Goal: Task Accomplishment & Management: Complete application form

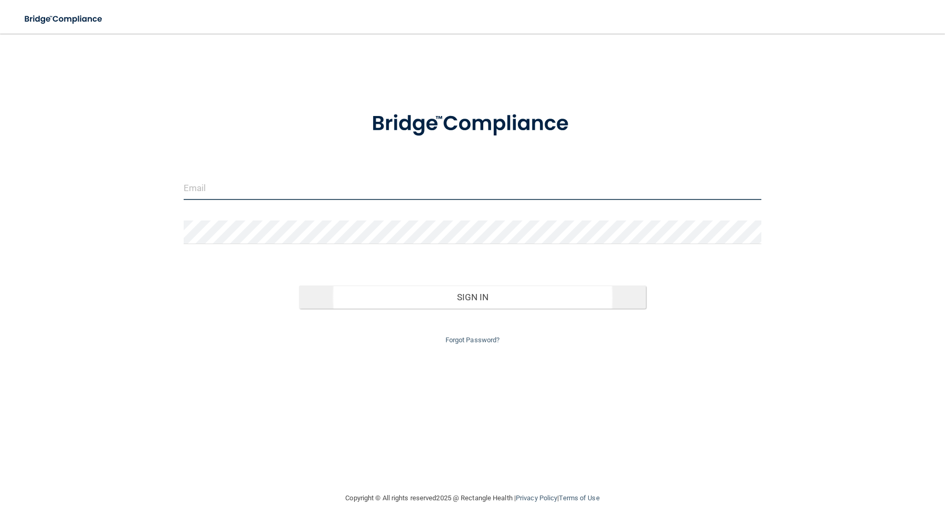
type input "[EMAIL_ADDRESS][DOMAIN_NAME]"
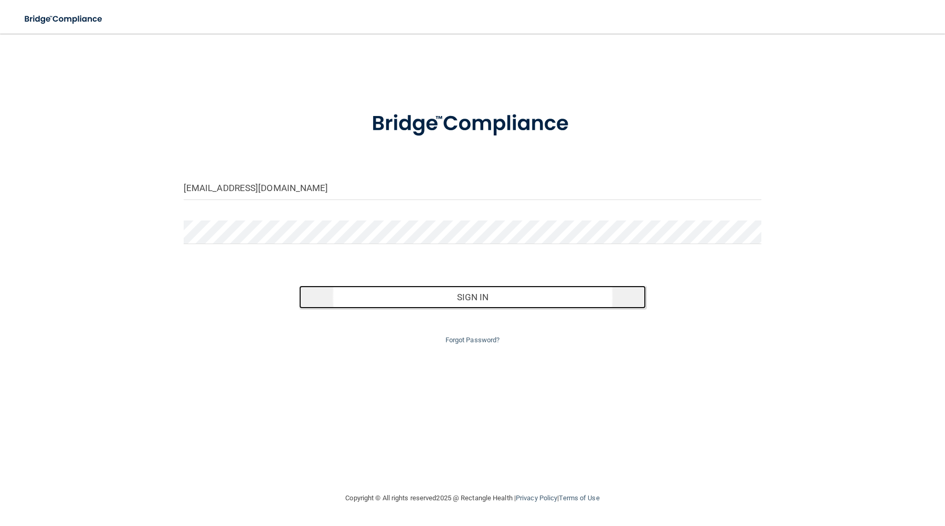
click at [473, 292] on button "Sign In" at bounding box center [472, 297] width 347 height 23
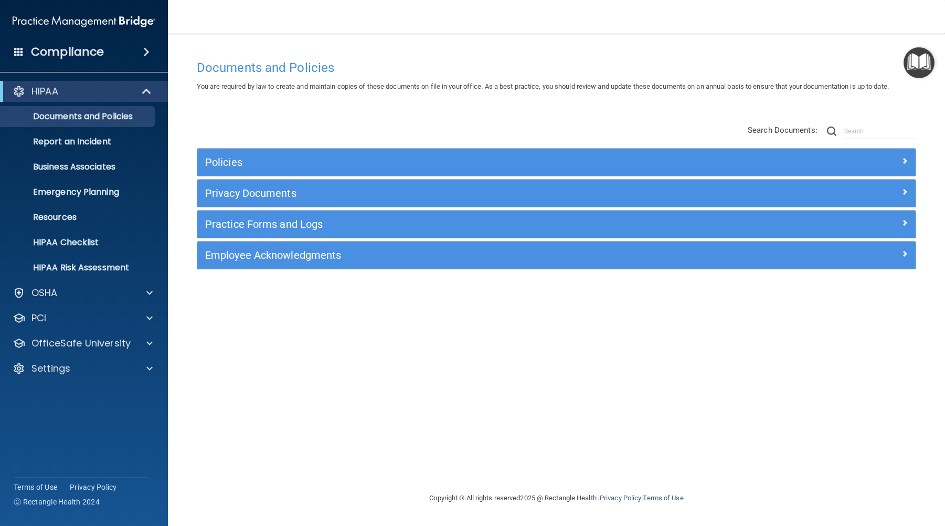
click at [109, 53] on div "Compliance" at bounding box center [84, 51] width 168 height 23
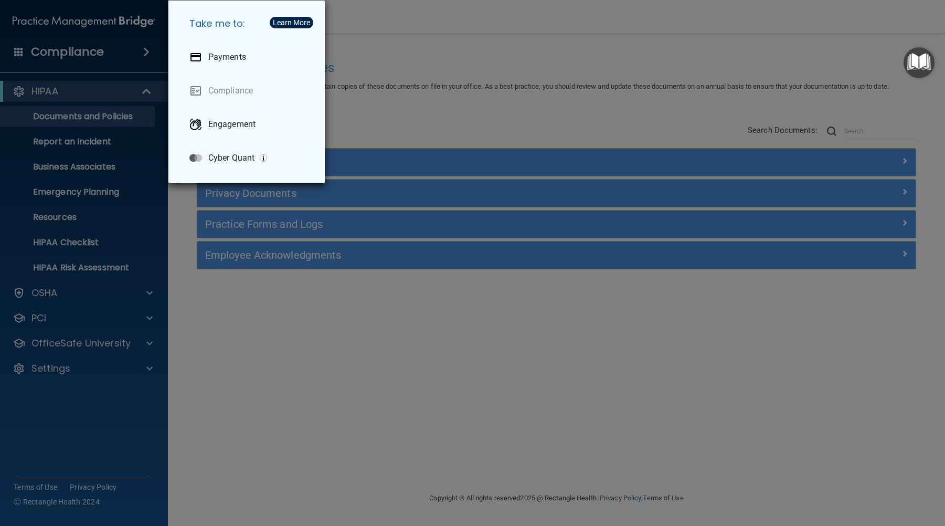
click at [267, 356] on div "Take me to: Payments Compliance Engagement Cyber Quant" at bounding box center [472, 263] width 945 height 526
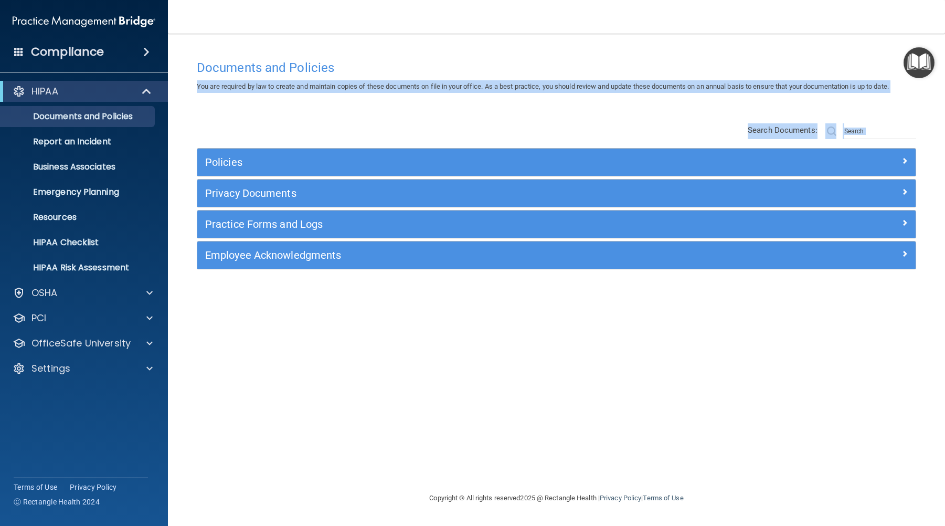
drag, startPoint x: 172, startPoint y: 92, endPoint x: 167, endPoint y: 101, distance: 10.1
click at [167, 101] on div "Compliance HIPAA Documents and Policies Report an Incident Business Associates …" at bounding box center [472, 263] width 945 height 526
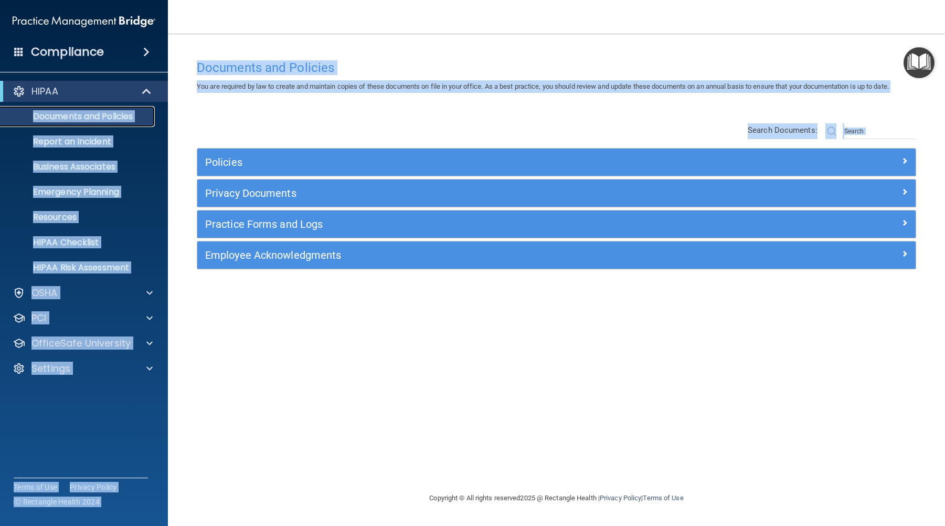
drag, startPoint x: 167, startPoint y: 101, endPoint x: 112, endPoint y: 122, distance: 59.2
click at [112, 122] on link "Documents and Policies" at bounding box center [72, 116] width 165 height 21
click at [55, 292] on p "OSHA" at bounding box center [44, 293] width 26 height 13
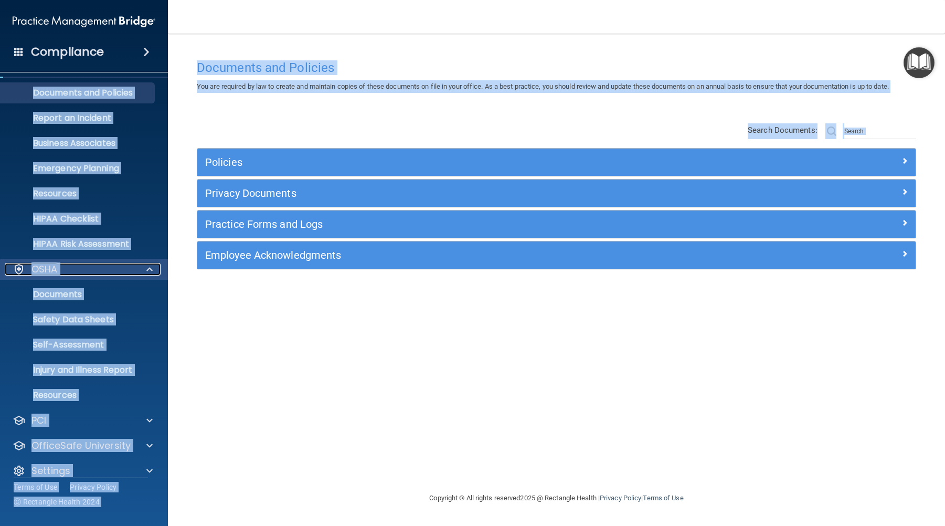
scroll to position [36, 0]
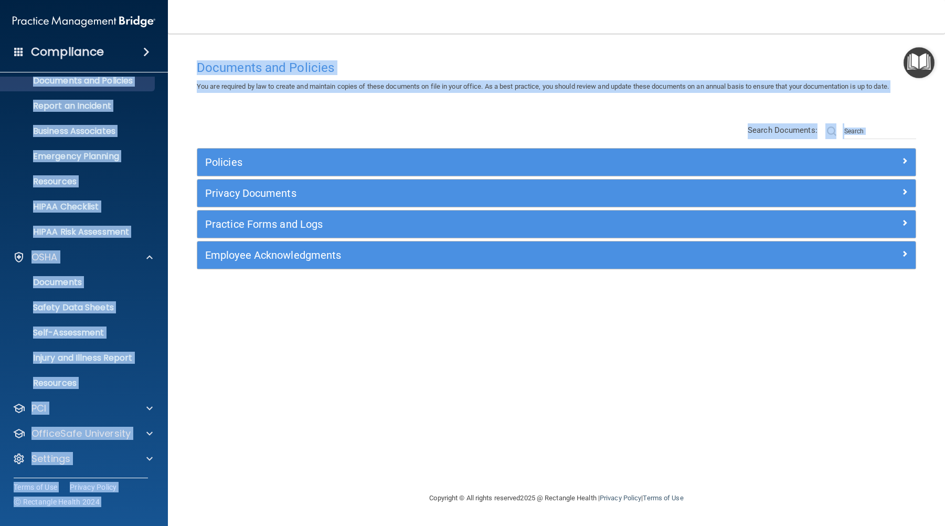
click at [553, 44] on main "Documents and Policies You are required by law to create and maintain copies of…" at bounding box center [556, 280] width 777 height 492
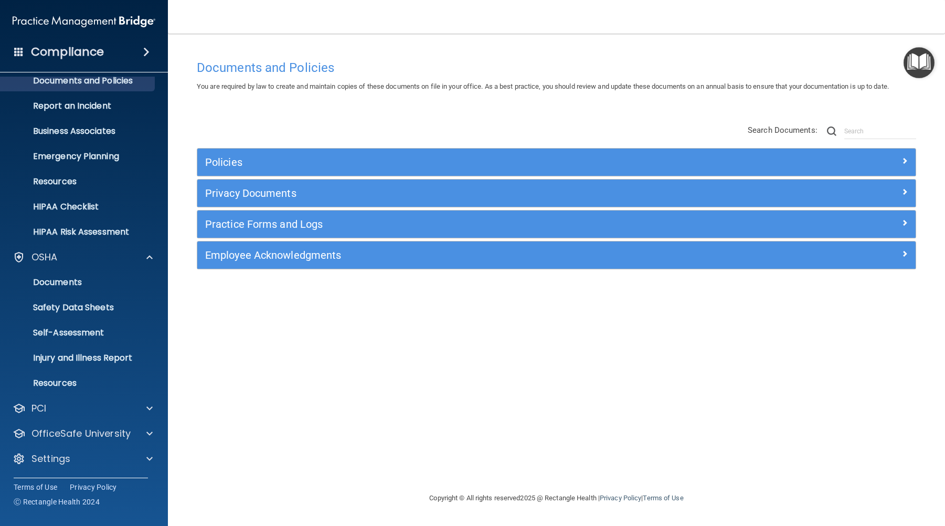
click at [918, 65] on img "Open Resource Center" at bounding box center [919, 62] width 31 height 31
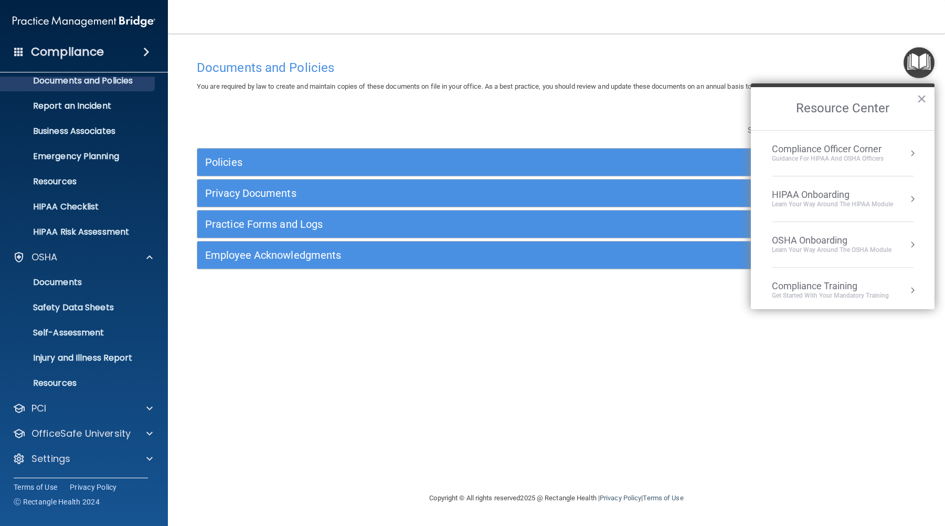
click at [589, 372] on div "Documents and Policies You are required by law to create and maintain copies of…" at bounding box center [556, 273] width 735 height 437
click at [919, 96] on button "×" at bounding box center [922, 98] width 10 height 17
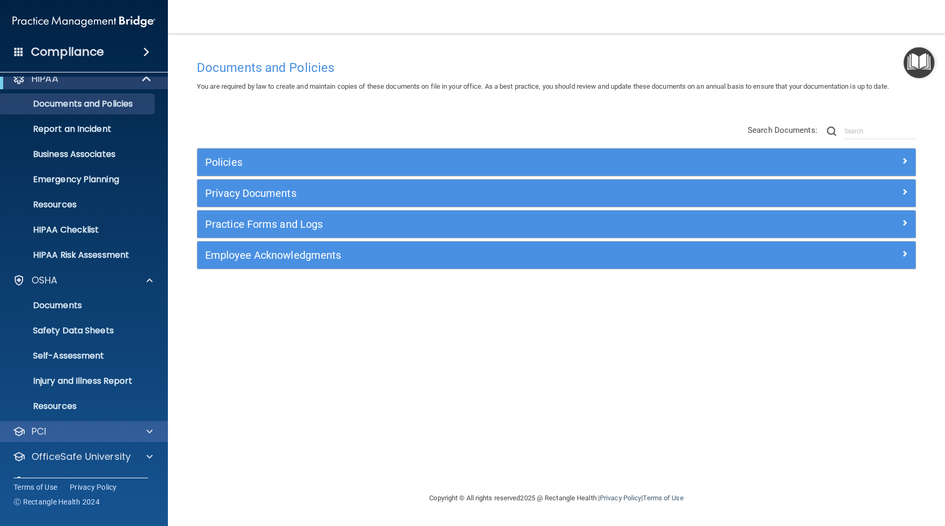
scroll to position [0, 0]
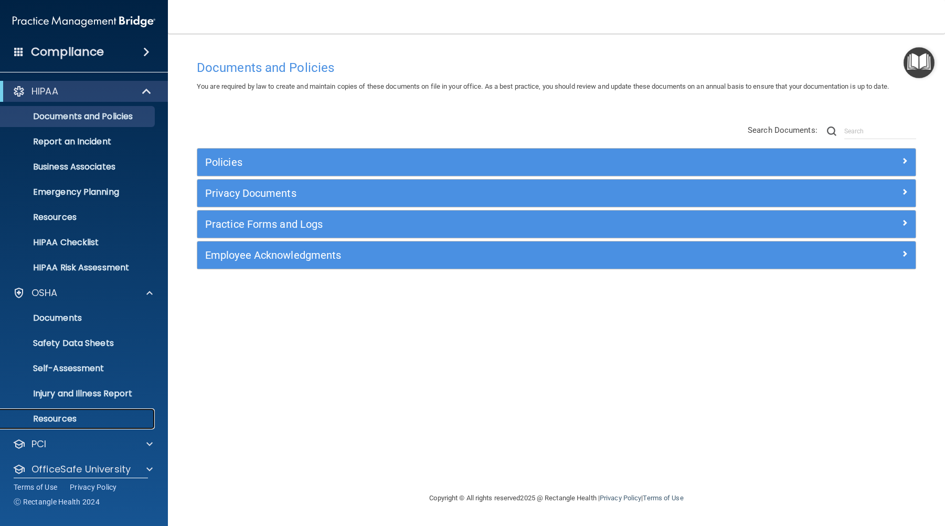
click at [71, 415] on p "Resources" at bounding box center [78, 419] width 143 height 10
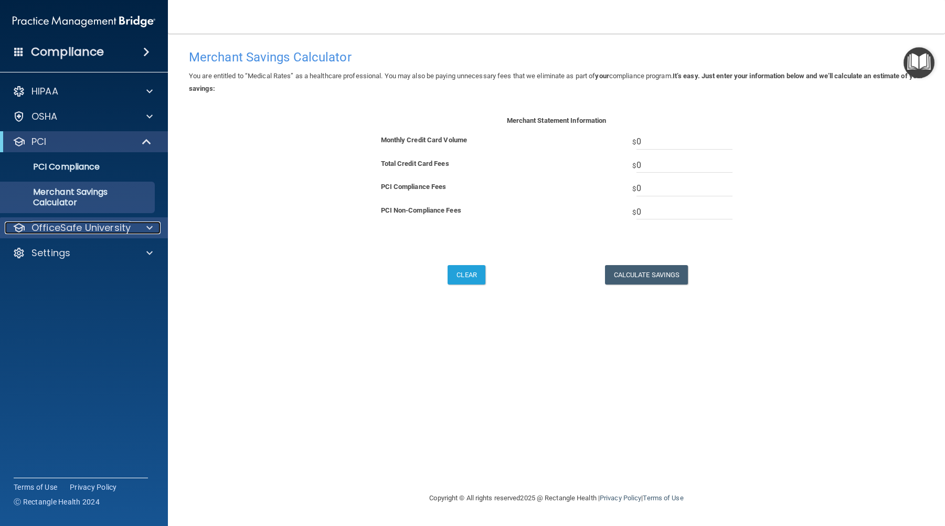
click at [90, 226] on p "OfficeSafe University" at bounding box center [80, 228] width 99 height 13
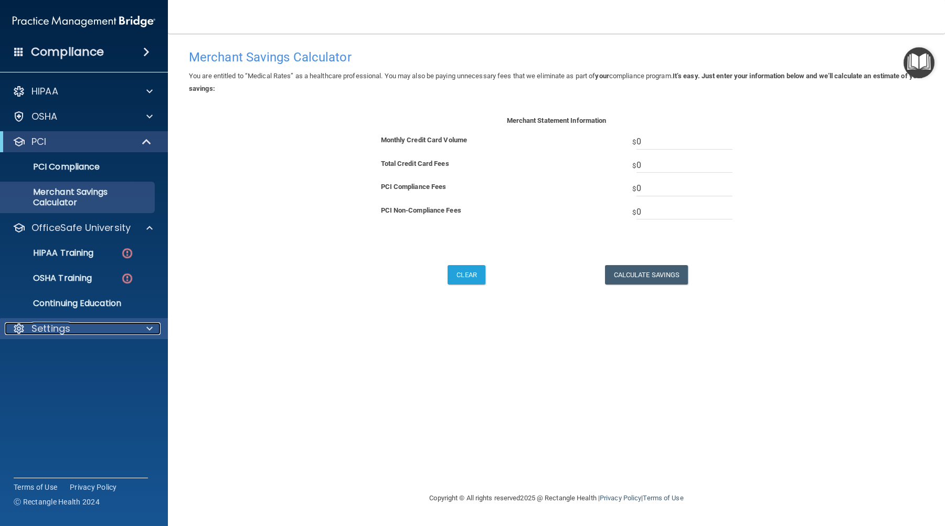
click at [77, 325] on div "Settings" at bounding box center [70, 328] width 130 height 13
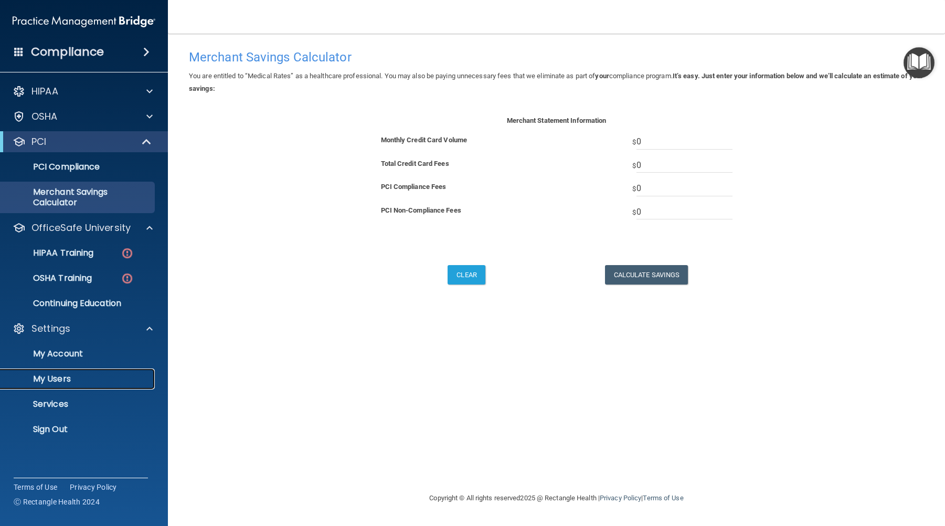
click at [69, 378] on p "My Users" at bounding box center [78, 379] width 143 height 10
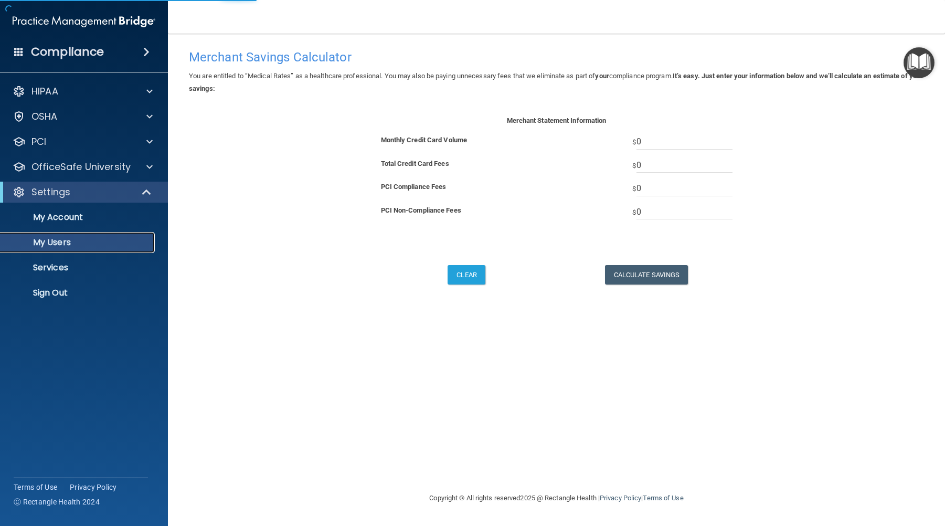
select select "20"
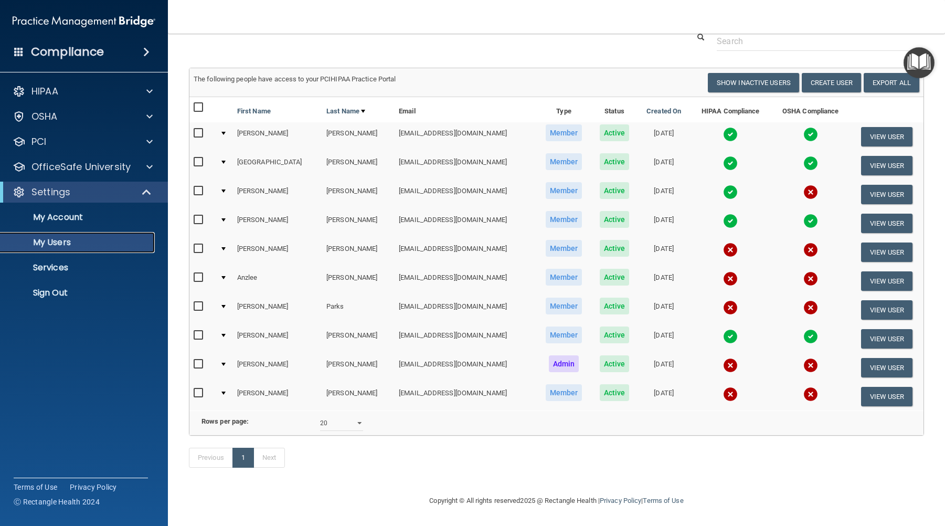
scroll to position [54, 0]
click at [196, 245] on input "checkbox" at bounding box center [200, 249] width 12 height 8
checkbox input "true"
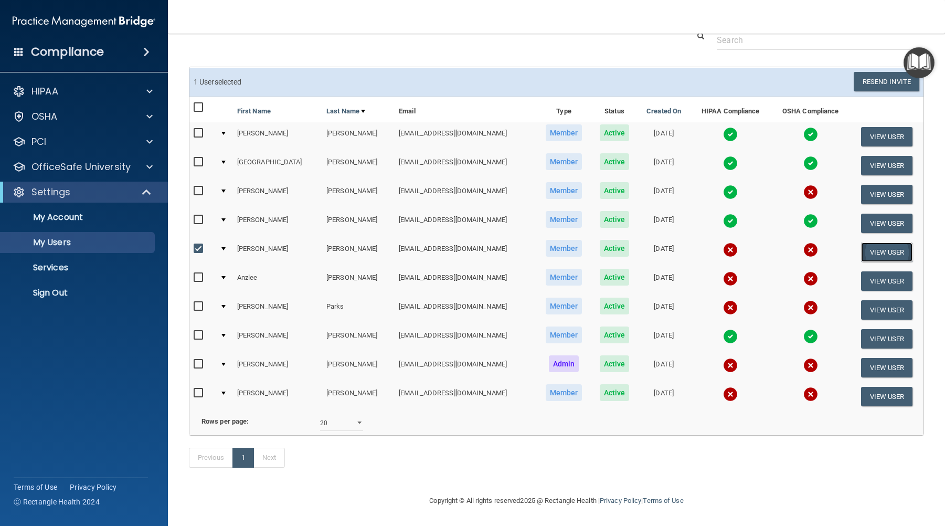
click at [881, 243] on button "View User" at bounding box center [887, 252] width 52 height 19
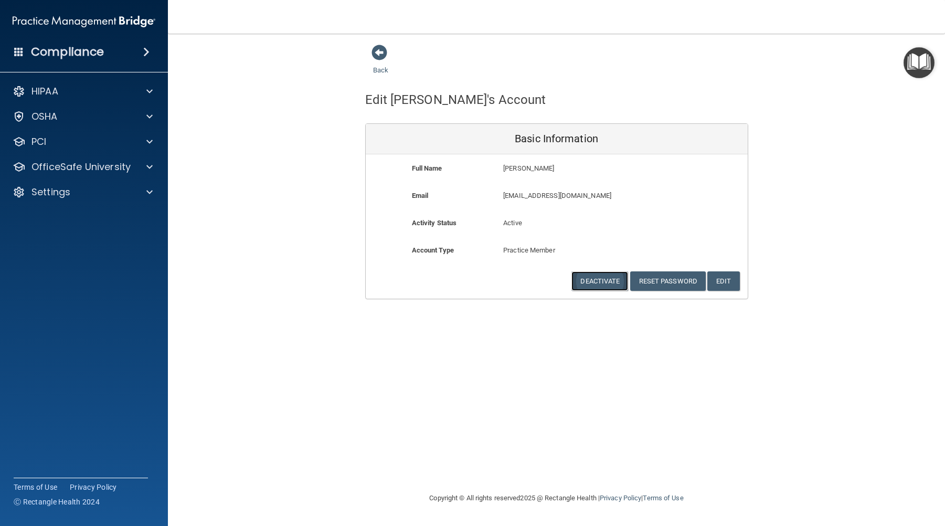
click at [597, 278] on button "Deactivate" at bounding box center [600, 280] width 57 height 19
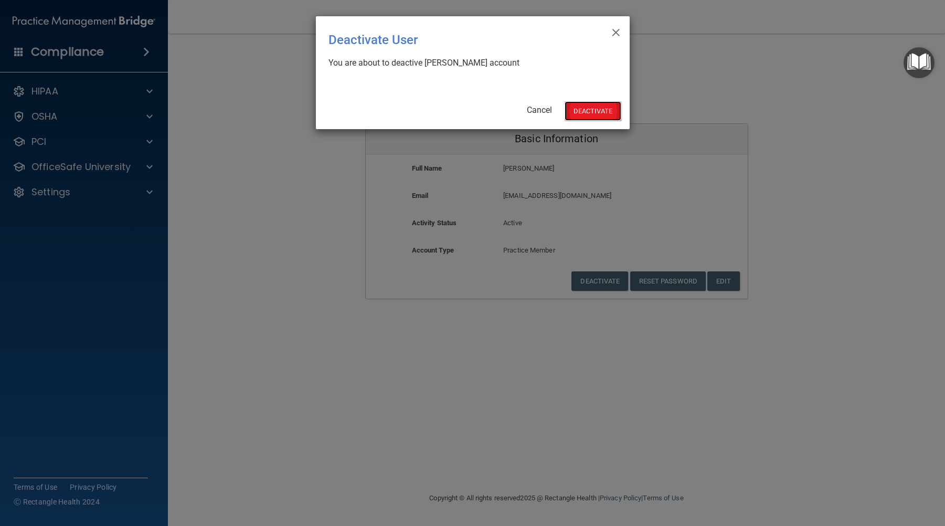
click at [595, 111] on button "Deactivate" at bounding box center [593, 110] width 57 height 19
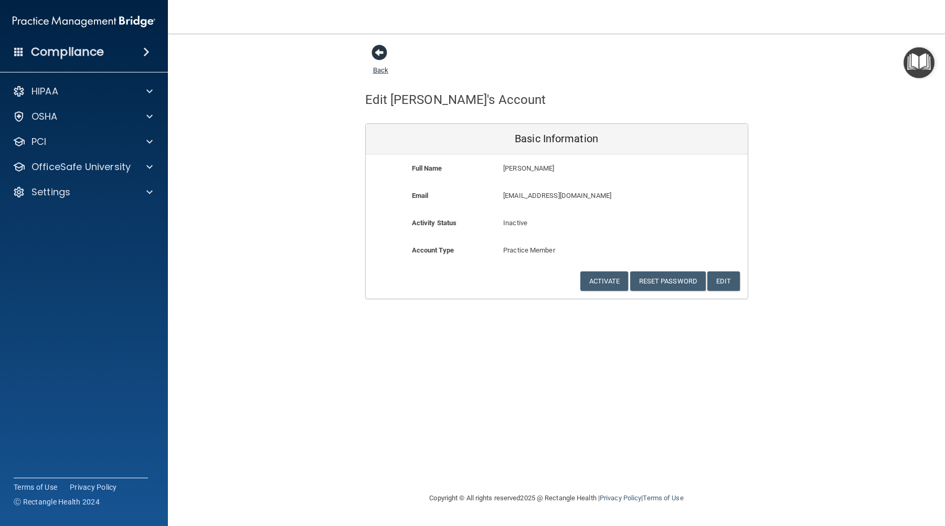
click at [381, 55] on span at bounding box center [380, 53] width 16 height 16
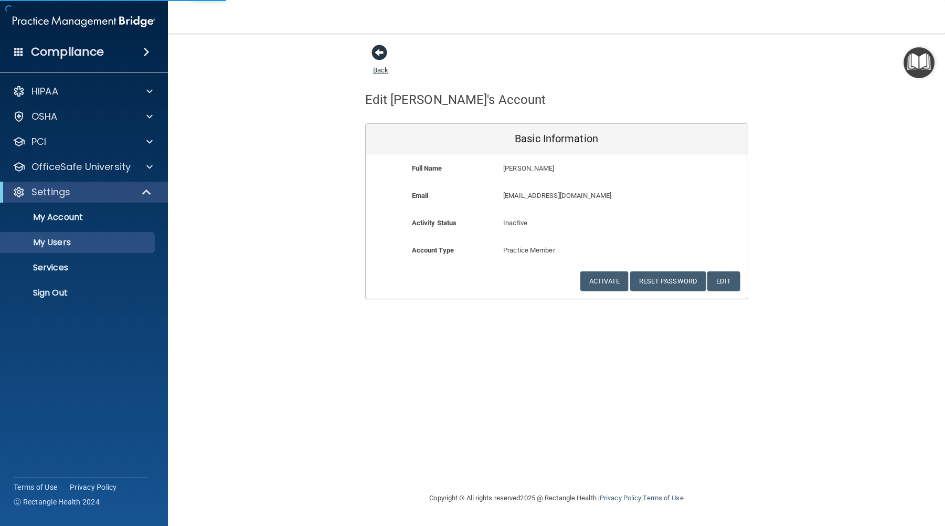
select select "20"
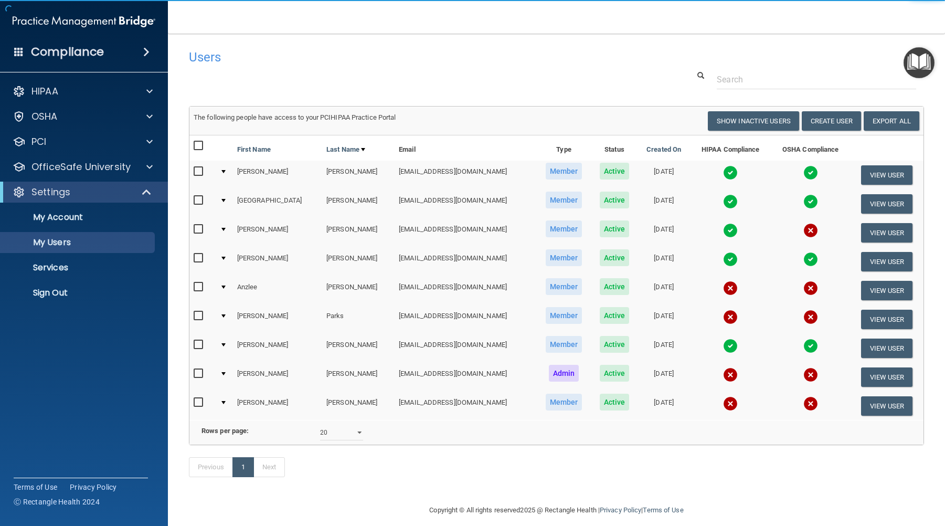
scroll to position [25, 0]
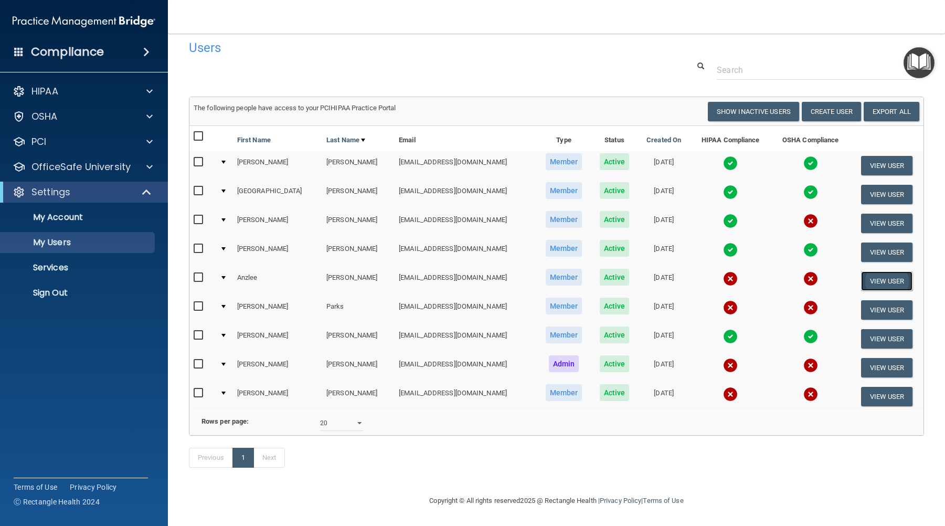
click at [865, 271] on button "View User" at bounding box center [887, 280] width 52 height 19
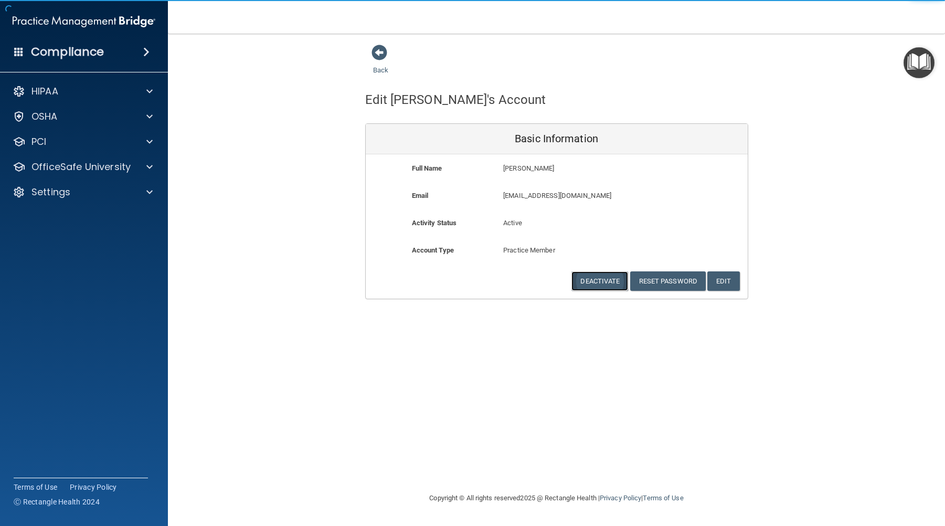
click at [615, 283] on button "Deactivate" at bounding box center [600, 280] width 57 height 19
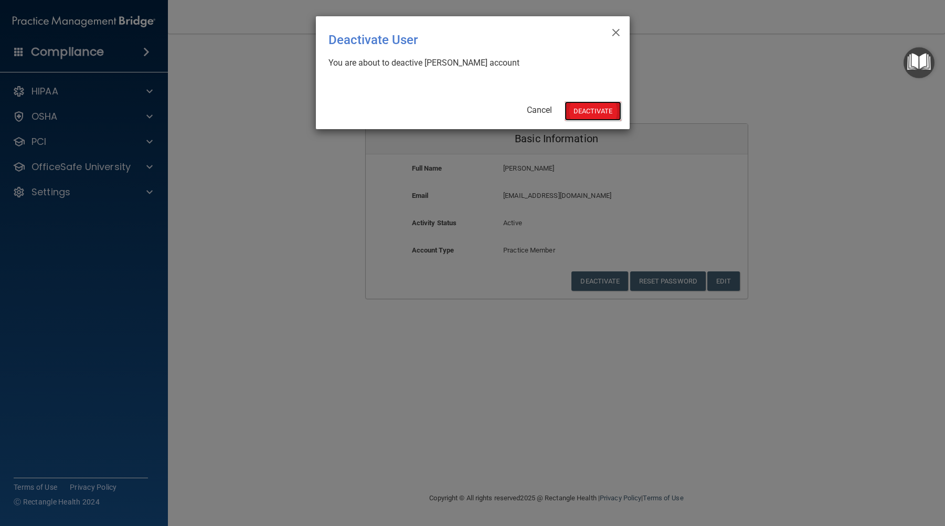
click at [614, 110] on button "Deactivate" at bounding box center [593, 110] width 57 height 19
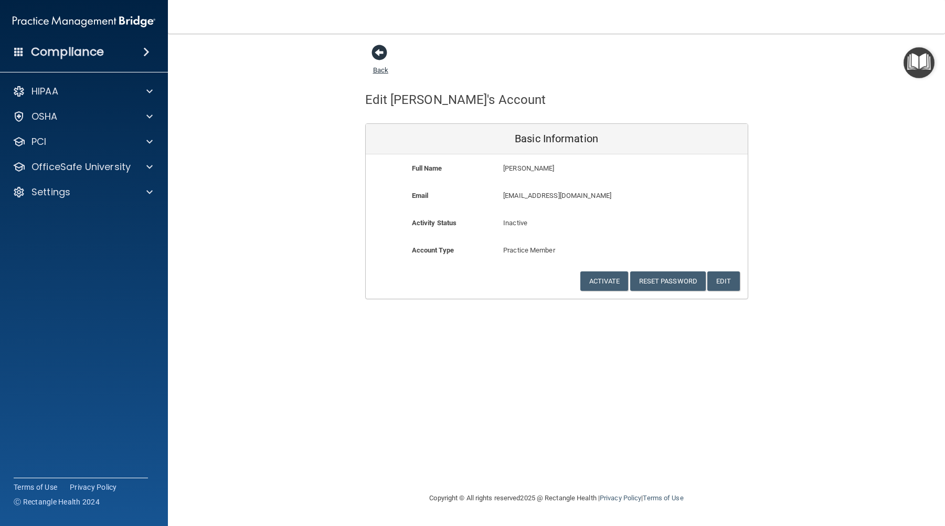
click at [381, 51] on span at bounding box center [380, 53] width 16 height 16
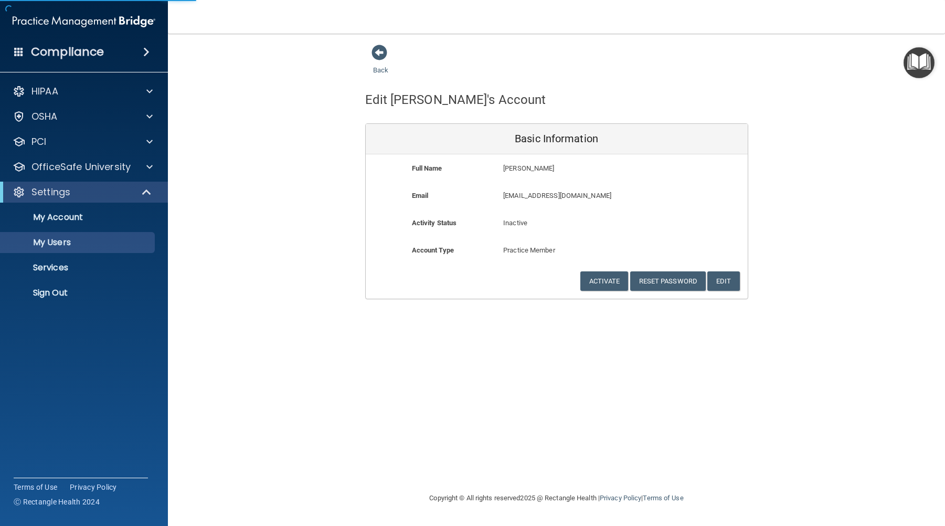
select select "20"
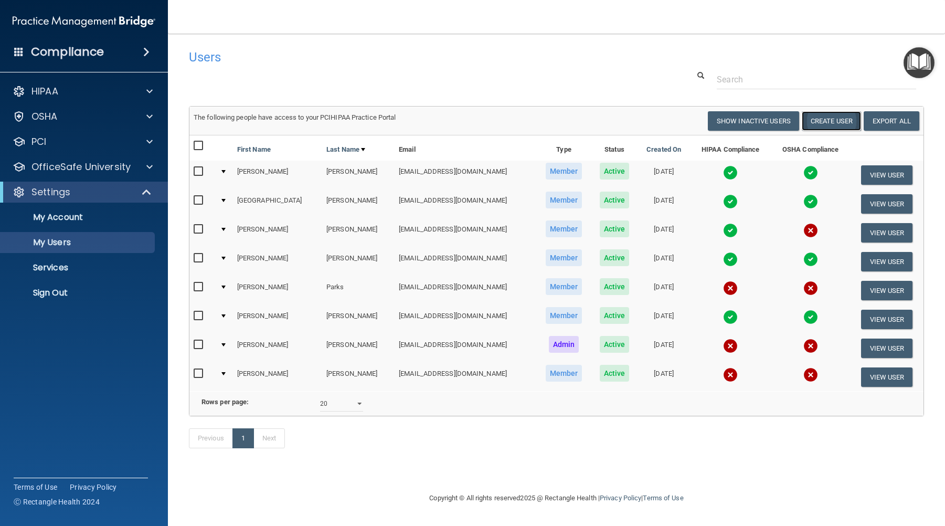
click at [829, 122] on button "Create User" at bounding box center [831, 120] width 59 height 19
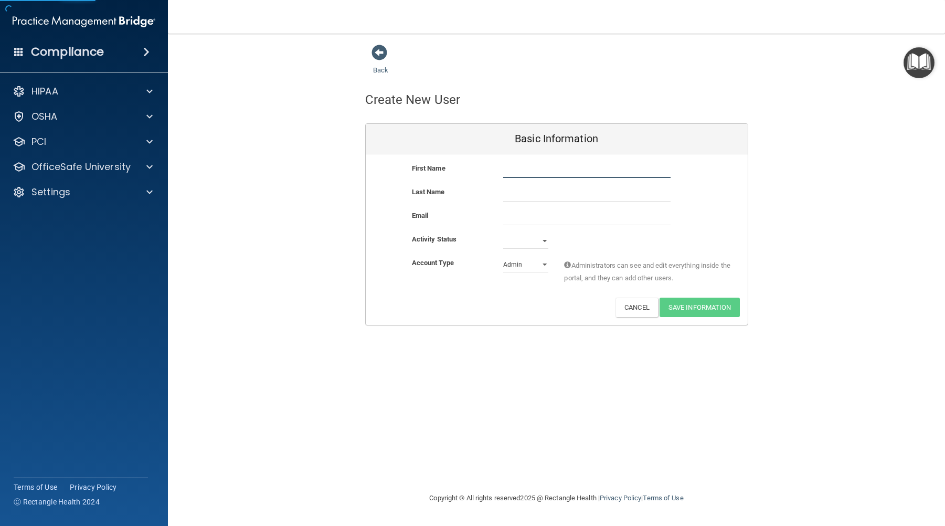
click at [537, 171] on input "text" at bounding box center [586, 170] width 167 height 16
type input "Jana"
type input "Martin"
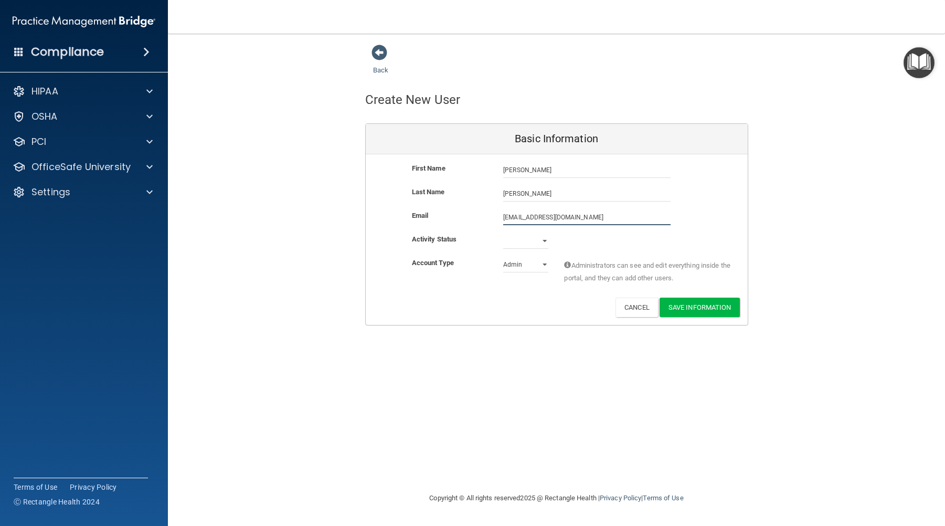
type input "martinjana66@gmail.com"
click at [544, 241] on select "Active Inactive" at bounding box center [525, 241] width 45 height 16
select select "active"
click at [503, 233] on select "Active Inactive" at bounding box center [525, 241] width 45 height 16
click at [543, 264] on select "Admin Member" at bounding box center [525, 265] width 45 height 16
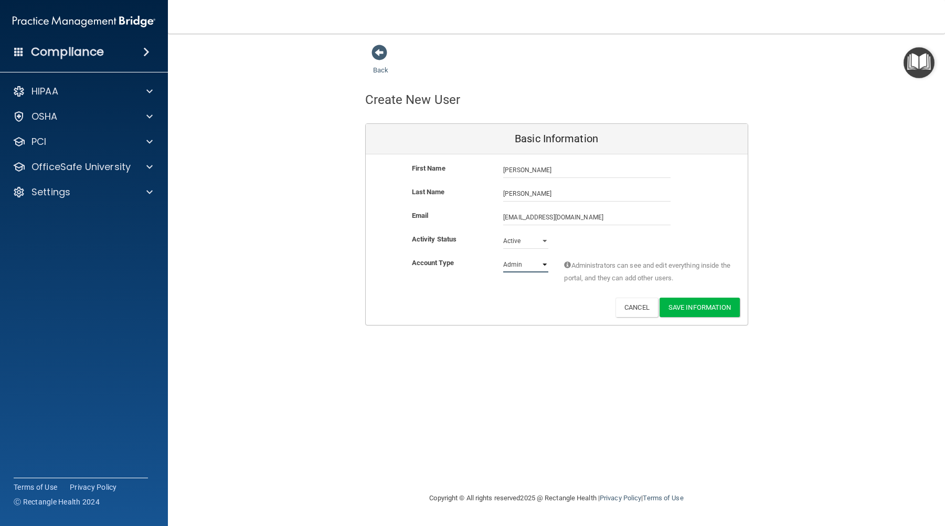
select select "practice_member"
click at [503, 257] on select "Admin Member" at bounding box center [525, 265] width 45 height 16
click at [699, 309] on button "Save Information" at bounding box center [700, 307] width 80 height 19
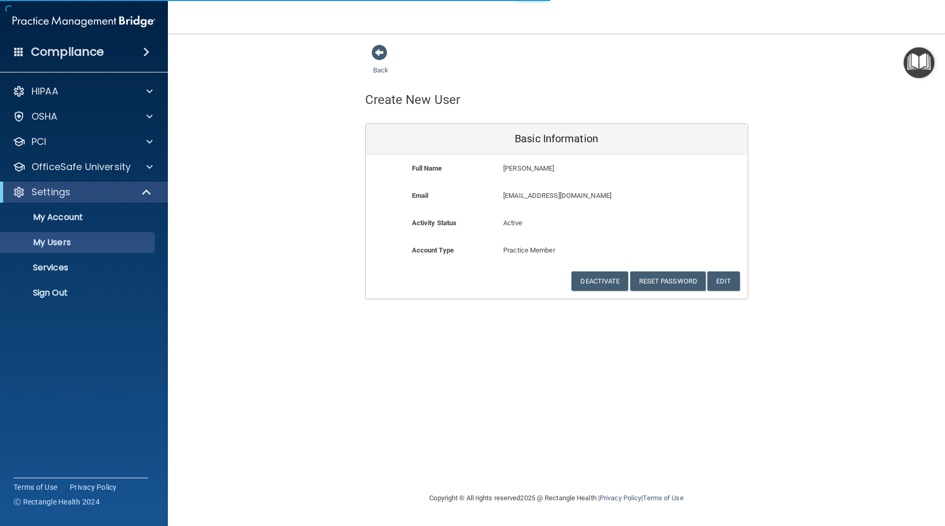
select select "20"
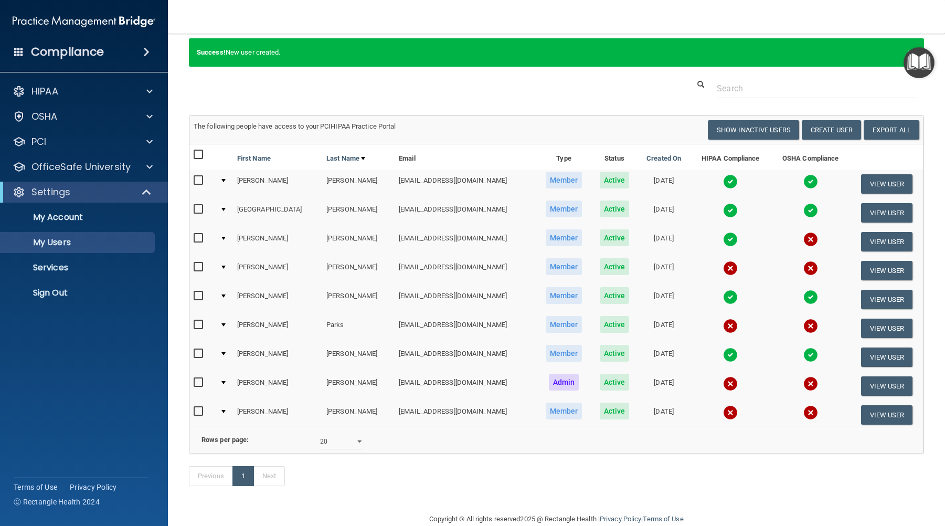
scroll to position [13, 0]
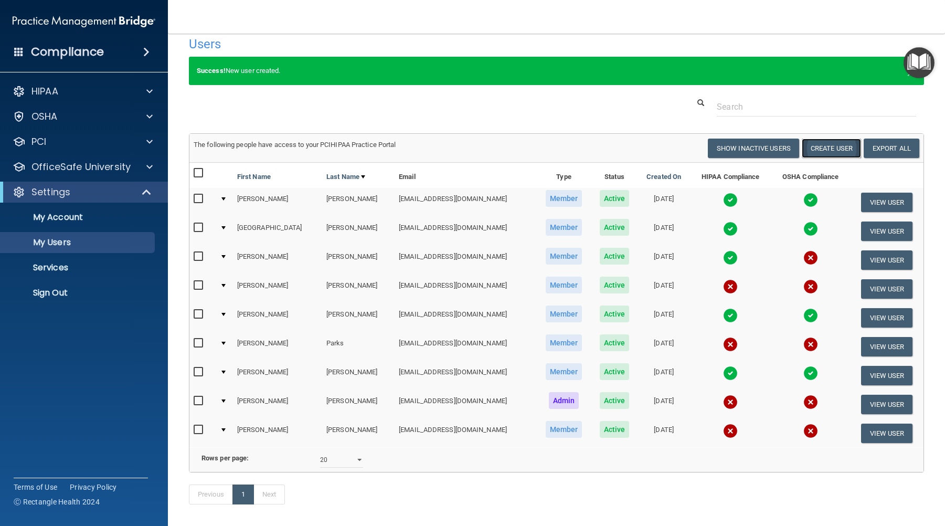
click at [820, 145] on button "Create User" at bounding box center [831, 148] width 59 height 19
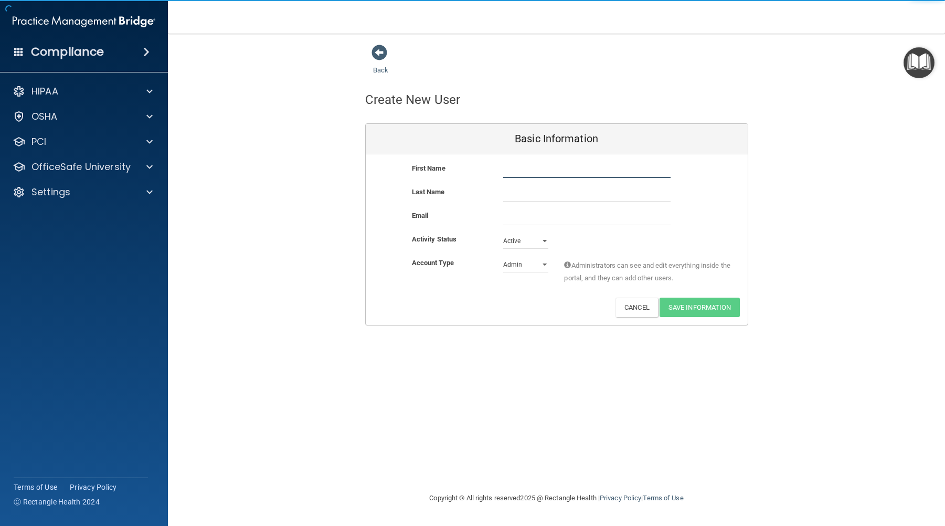
click at [523, 165] on input "text" at bounding box center [586, 170] width 167 height 16
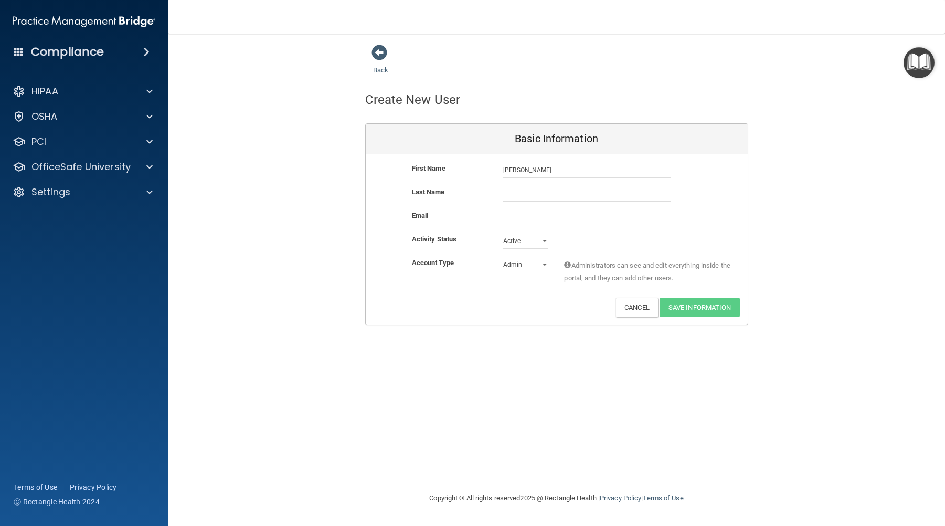
click at [515, 185] on div "First Name Alex Alex" at bounding box center [557, 174] width 382 height 24
click at [518, 173] on input "Alex" at bounding box center [586, 170] width 167 height 16
type input "Alexandra"
type input "[PERSON_NAME]"
drag, startPoint x: 598, startPoint y: 214, endPoint x: 435, endPoint y: 198, distance: 163.5
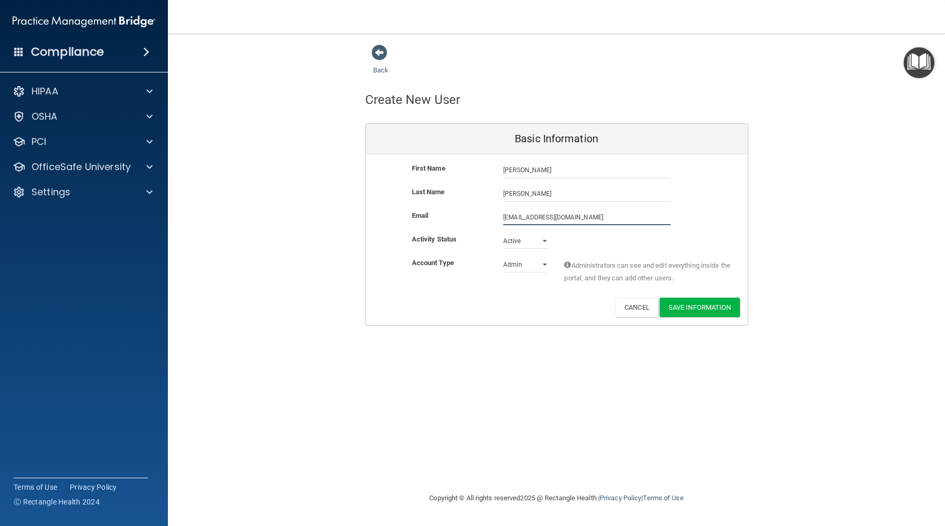
click at [435, 198] on div "First Name Alexandra Hernandez Alexandra Last Name Hernandez Email A.tijerinacl…" at bounding box center [557, 239] width 382 height 171
type input "alli.hernandez375@gmail.com"
click at [594, 237] on div "Activity Status Active Active Inactive" at bounding box center [557, 243] width 382 height 16
click at [681, 309] on button "Save Information" at bounding box center [700, 307] width 80 height 19
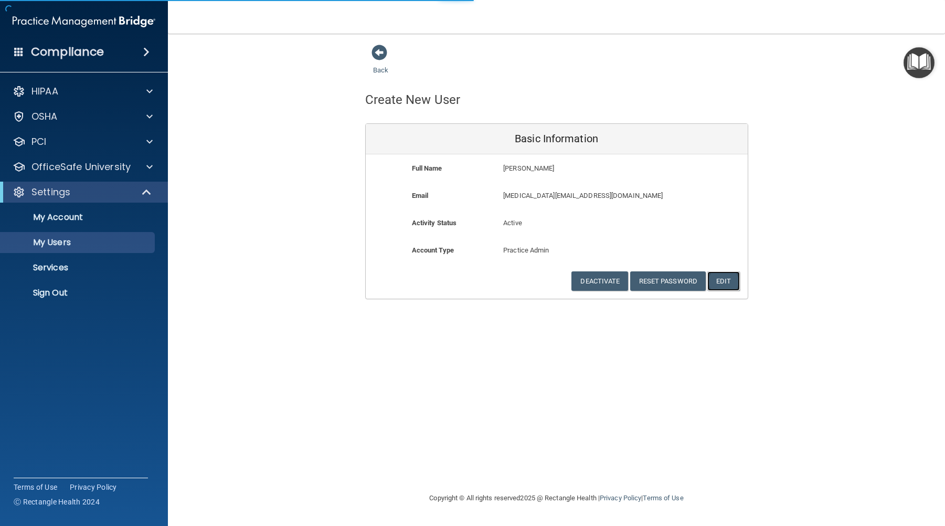
click at [720, 278] on button "Edit" at bounding box center [724, 280] width 32 height 19
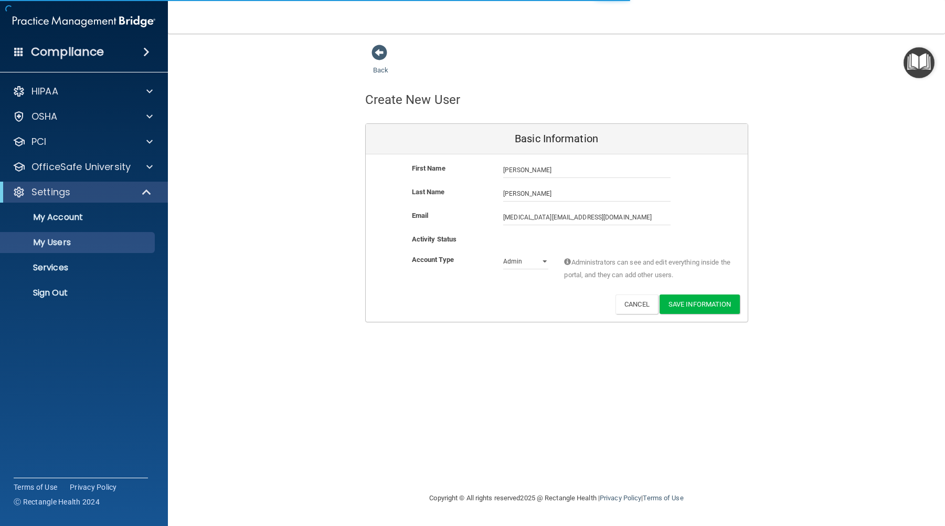
select select "20"
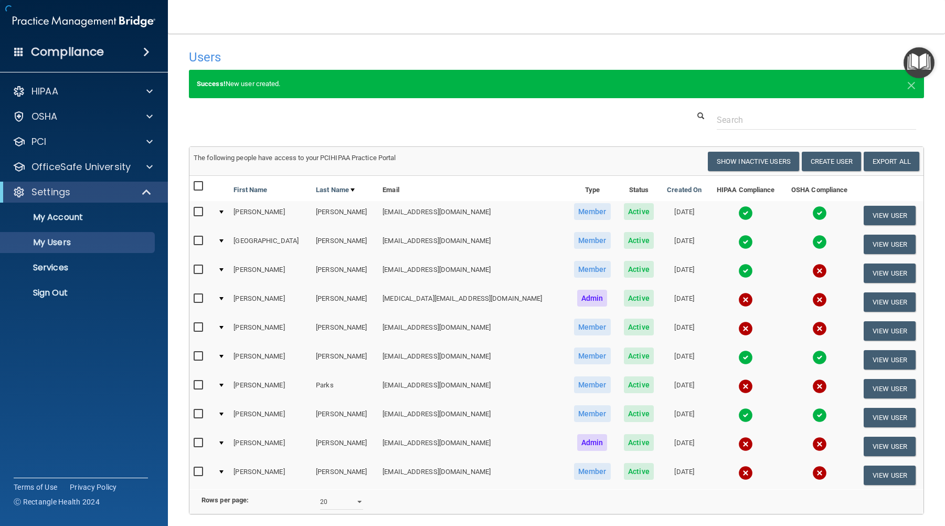
click at [567, 262] on td "Member" at bounding box center [592, 273] width 50 height 29
click at [201, 297] on input "checkbox" at bounding box center [200, 298] width 12 height 8
checkbox input "true"
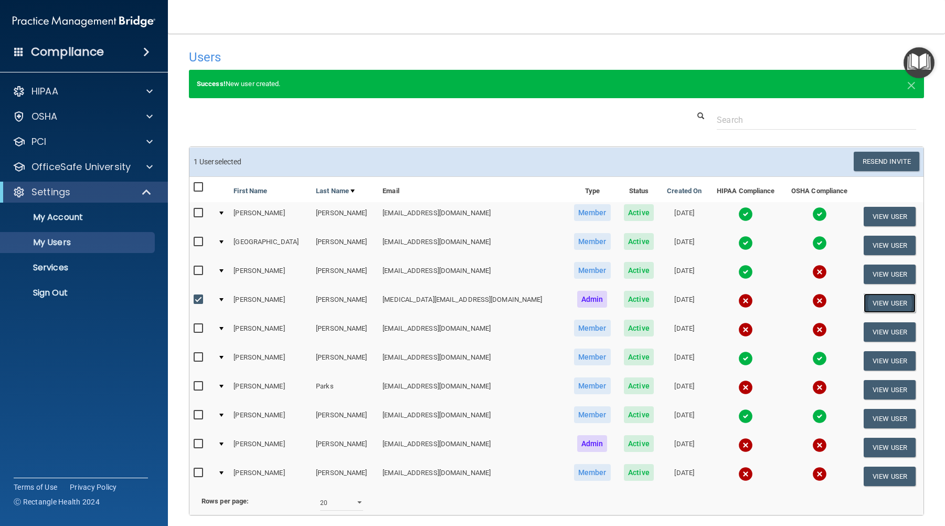
click at [864, 299] on button "View User" at bounding box center [890, 302] width 52 height 19
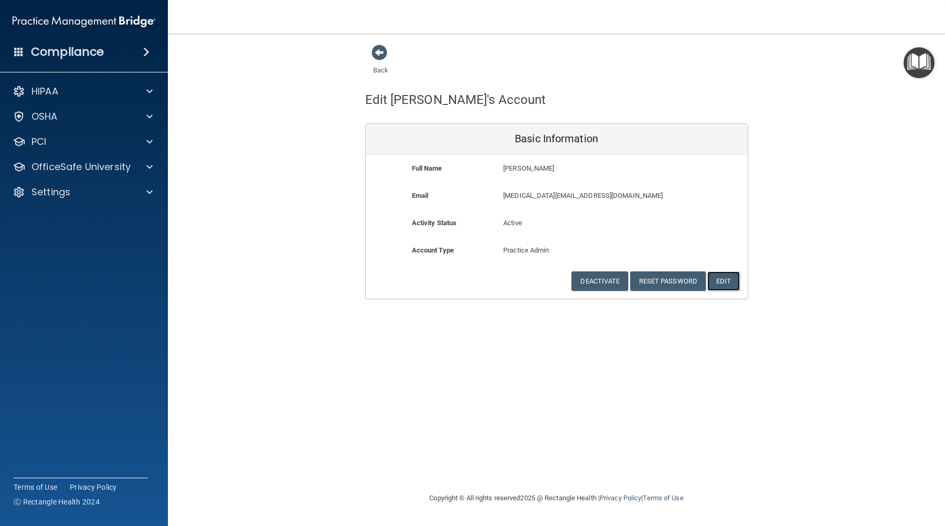
click at [728, 278] on button "Edit" at bounding box center [724, 280] width 32 height 19
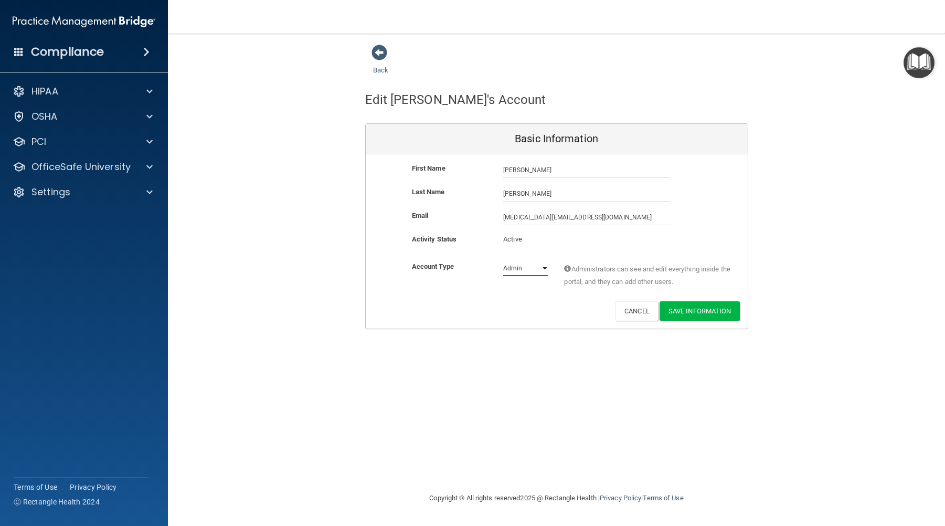
click at [544, 267] on select "Admin Member" at bounding box center [525, 268] width 45 height 16
select select "practice_member"
click at [503, 260] on select "Admin Member" at bounding box center [525, 268] width 45 height 16
click at [696, 313] on button "Save Information" at bounding box center [700, 310] width 80 height 19
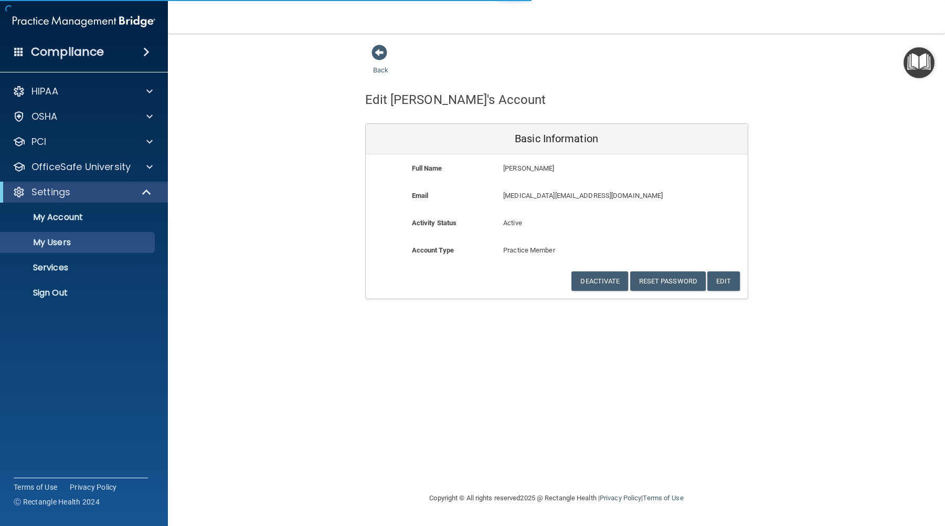
select select "20"
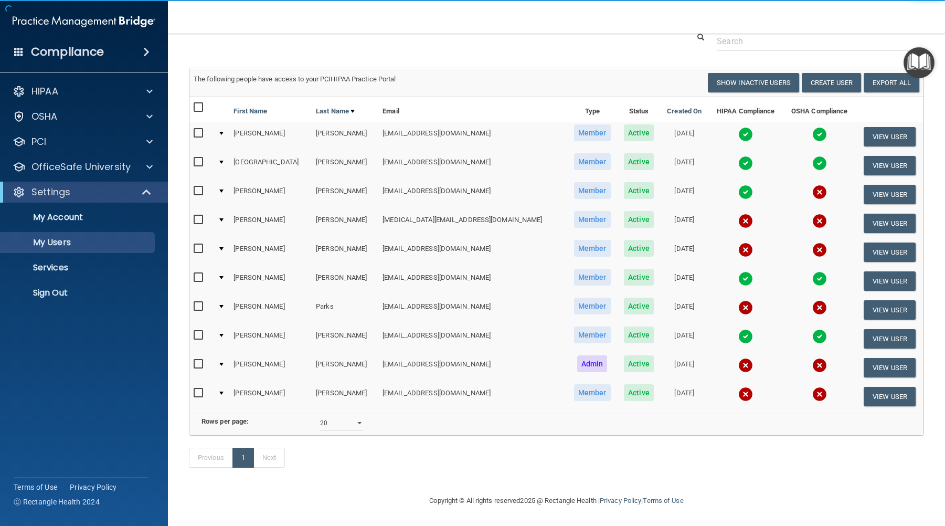
scroll to position [94, 0]
